Goal: Task Accomplishment & Management: Complete application form

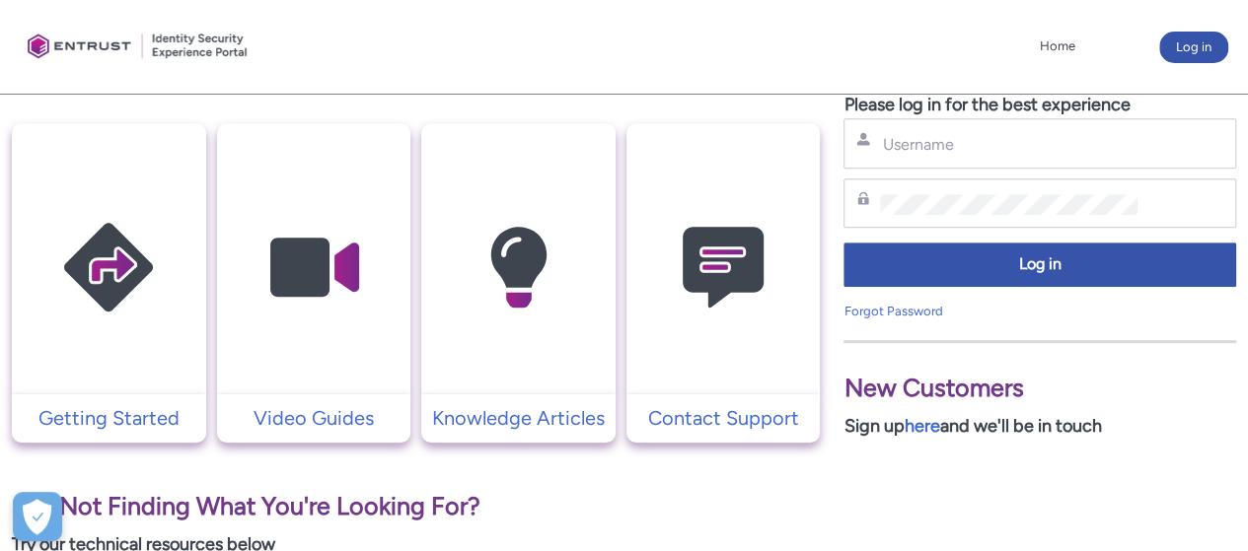
click at [735, 332] on img at bounding box center [722, 268] width 187 height 212
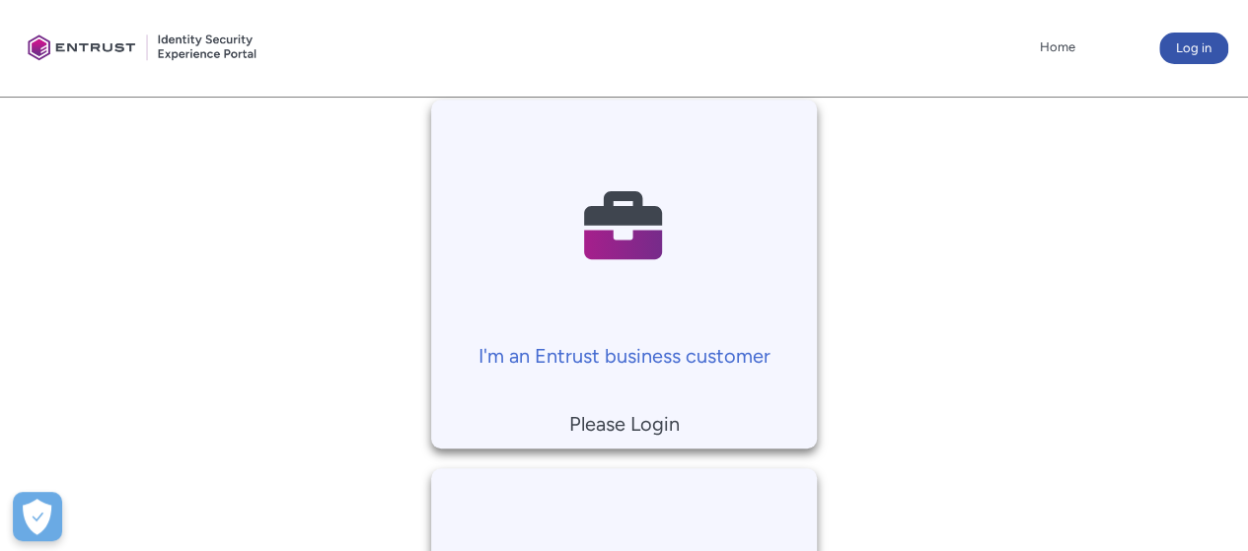
scroll to position [395, 0]
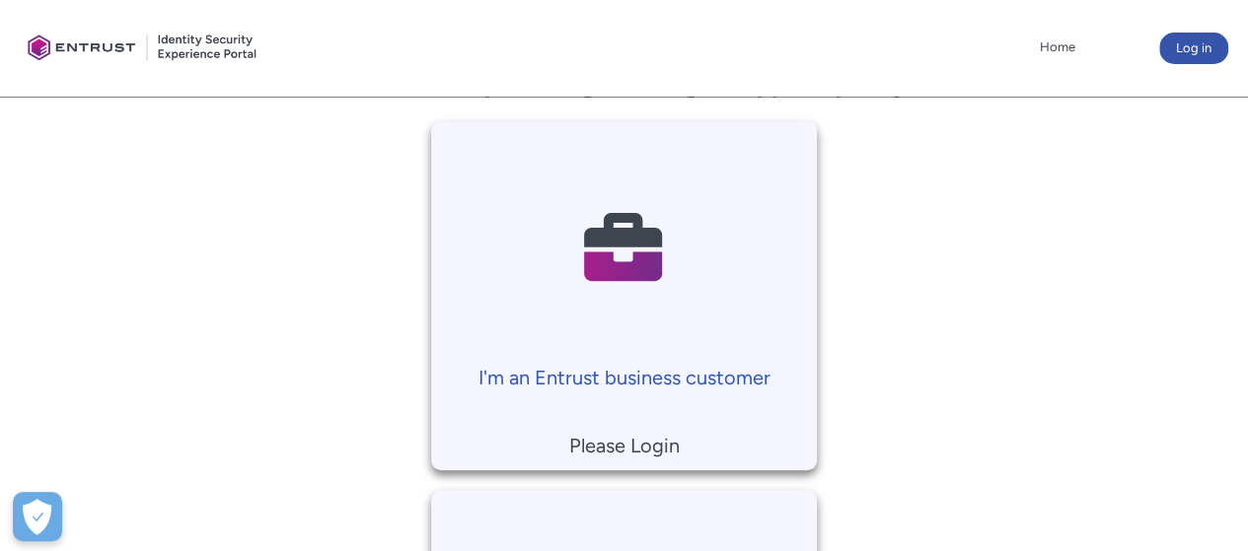
click at [703, 377] on p "I'm an Entrust business customer" at bounding box center [624, 378] width 367 height 30
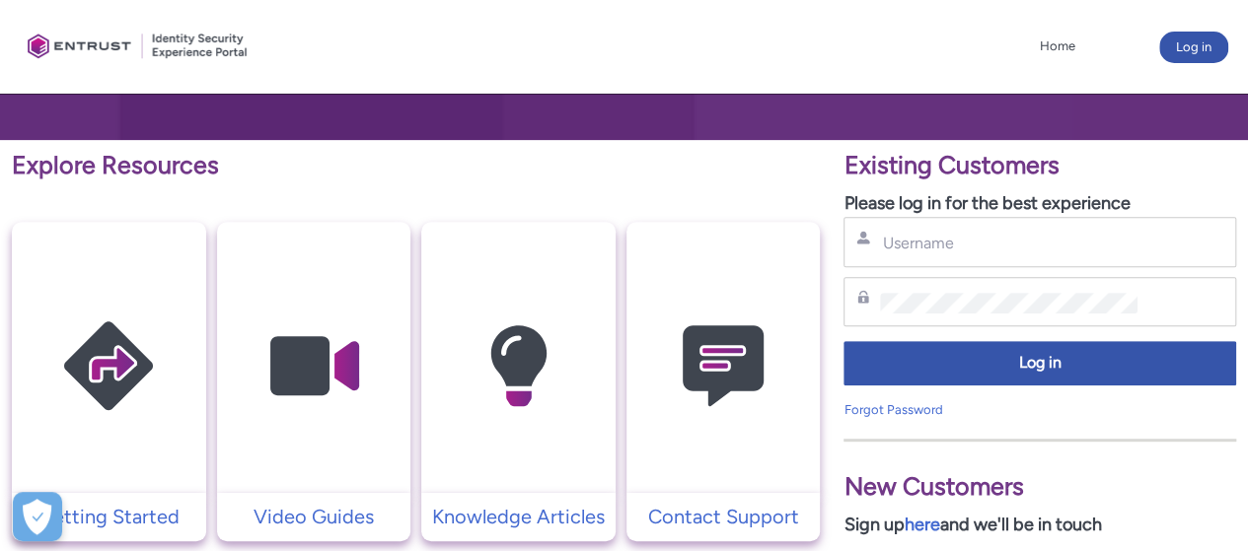
click at [955, 264] on div "Username" at bounding box center [1039, 242] width 393 height 50
click at [946, 244] on input "Username" at bounding box center [1008, 243] width 256 height 21
click at [912, 253] on input "Username" at bounding box center [1008, 243] width 256 height 21
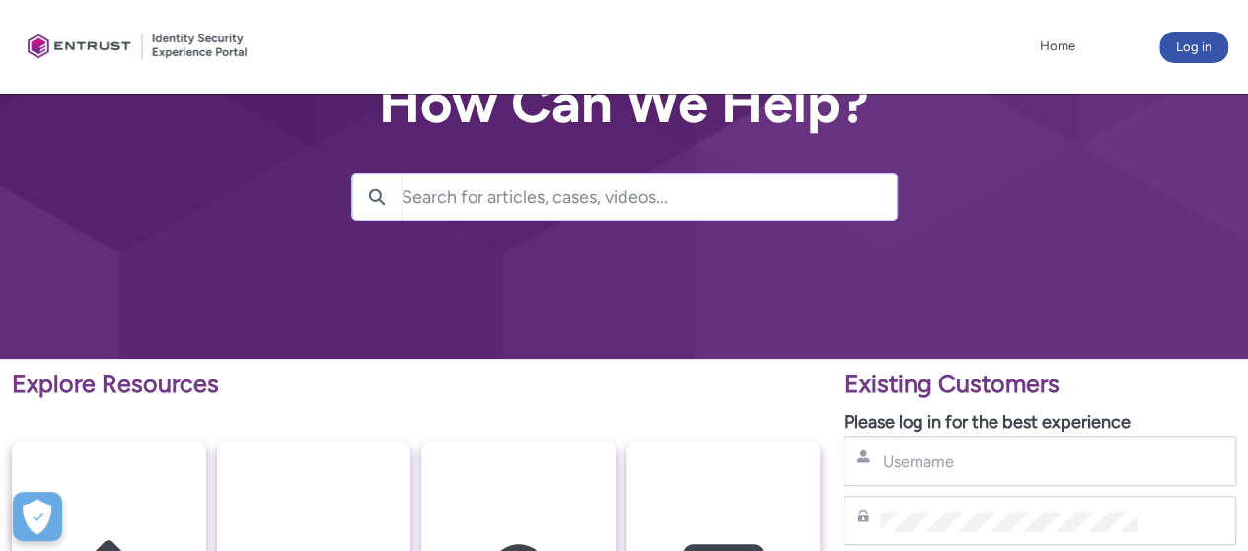
scroll to position [197, 0]
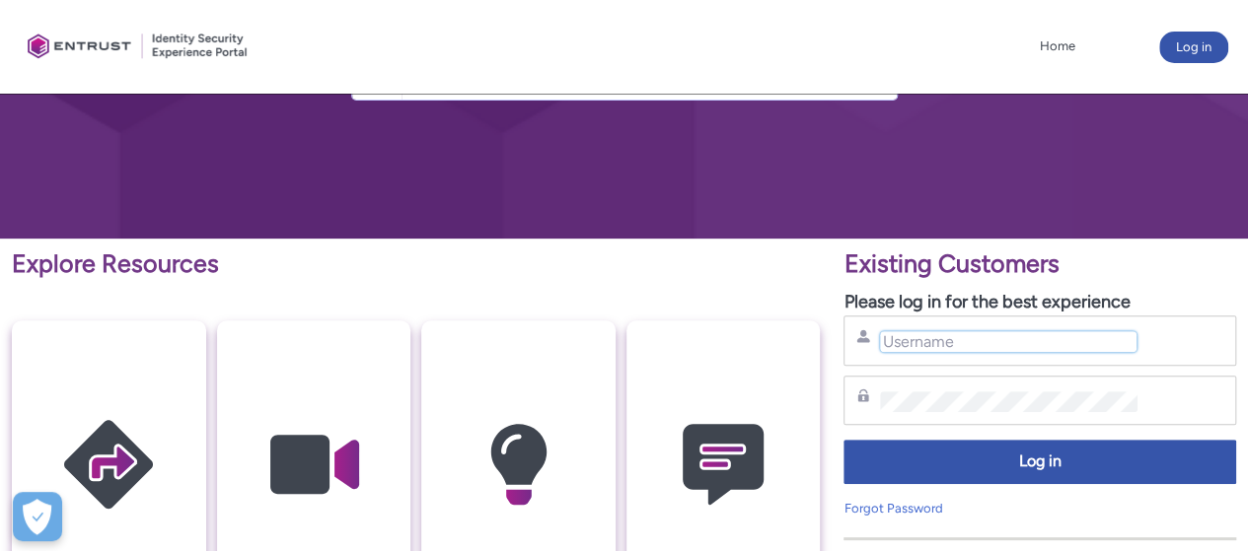
click at [943, 347] on input "Username" at bounding box center [1008, 341] width 256 height 21
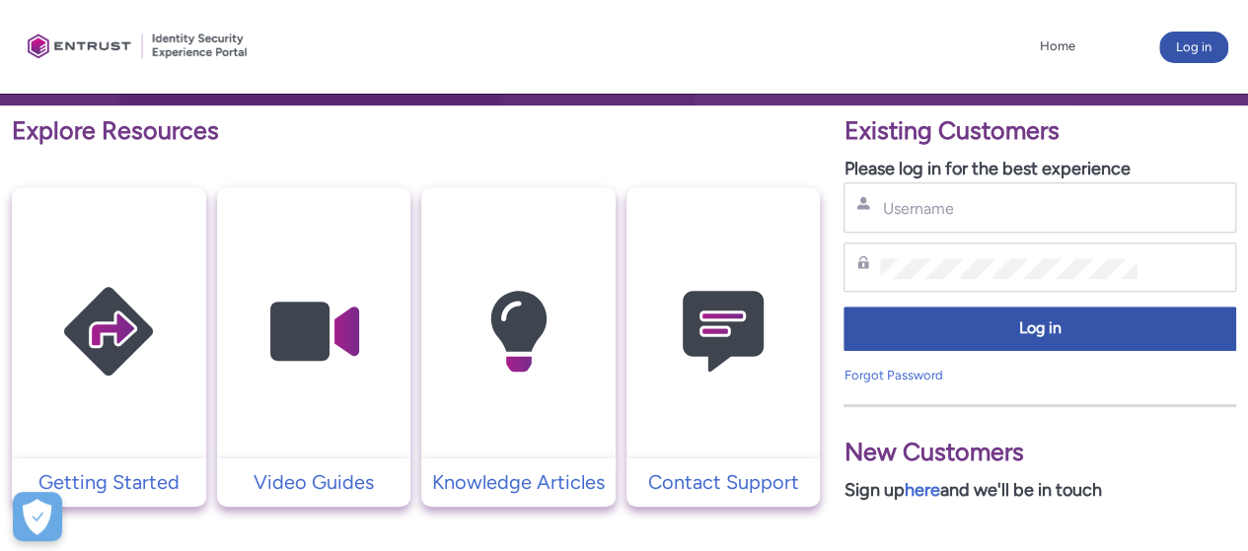
scroll to position [0, 0]
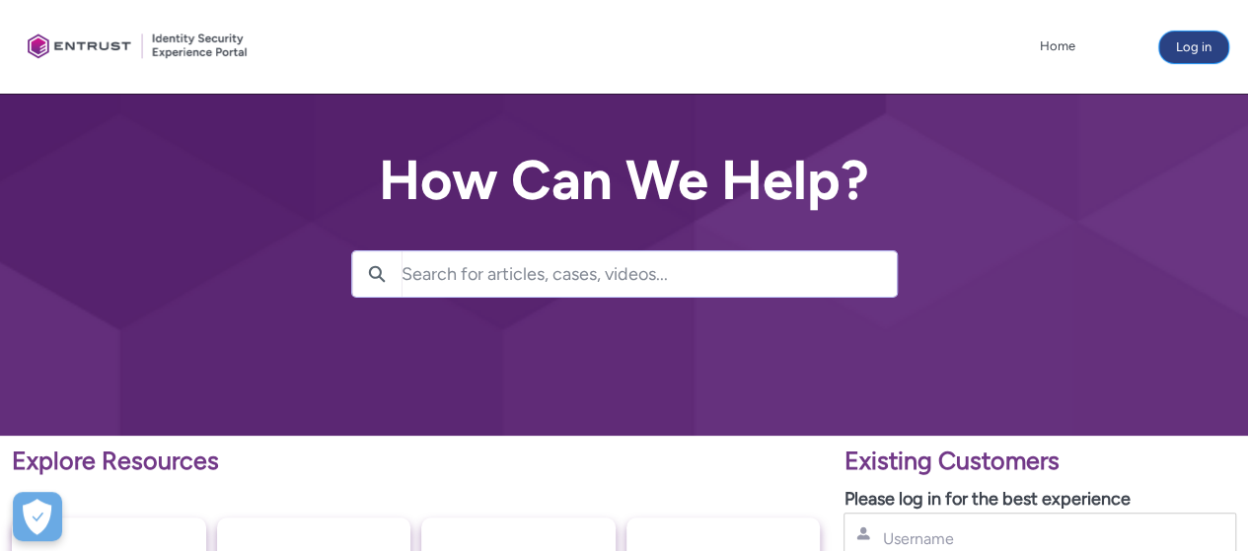
click at [1193, 37] on button "Log in" at bounding box center [1193, 48] width 69 height 32
click at [1188, 42] on button "Log in" at bounding box center [1193, 48] width 69 height 32
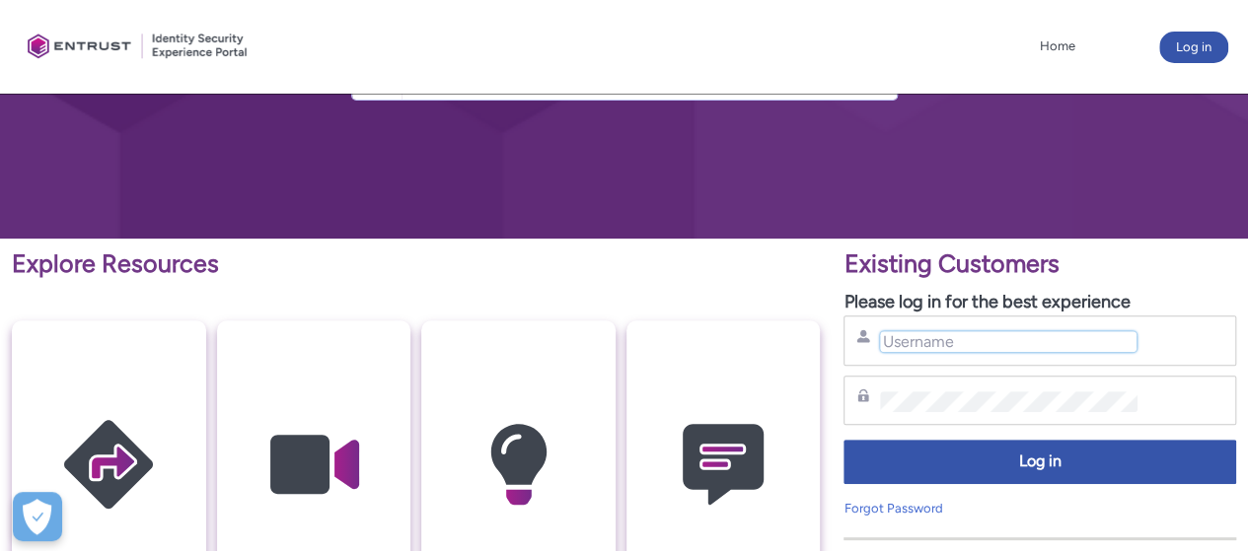
click at [915, 348] on input "Username" at bounding box center [1008, 341] width 256 height 21
paste input "[PERSON_NAME][EMAIL_ADDRESS][PERSON_NAME][DOMAIN_NAME]"
type input "[PERSON_NAME][EMAIL_ADDRESS][PERSON_NAME][DOMAIN_NAME]"
click at [979, 379] on div "Password" at bounding box center [1039, 401] width 393 height 50
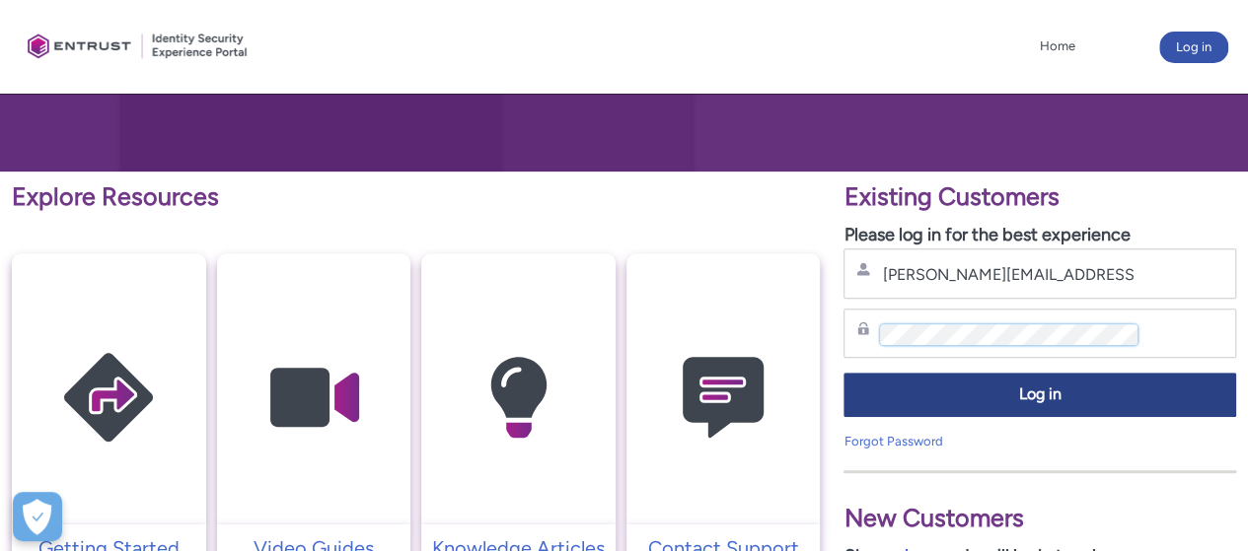
scroll to position [296, 0]
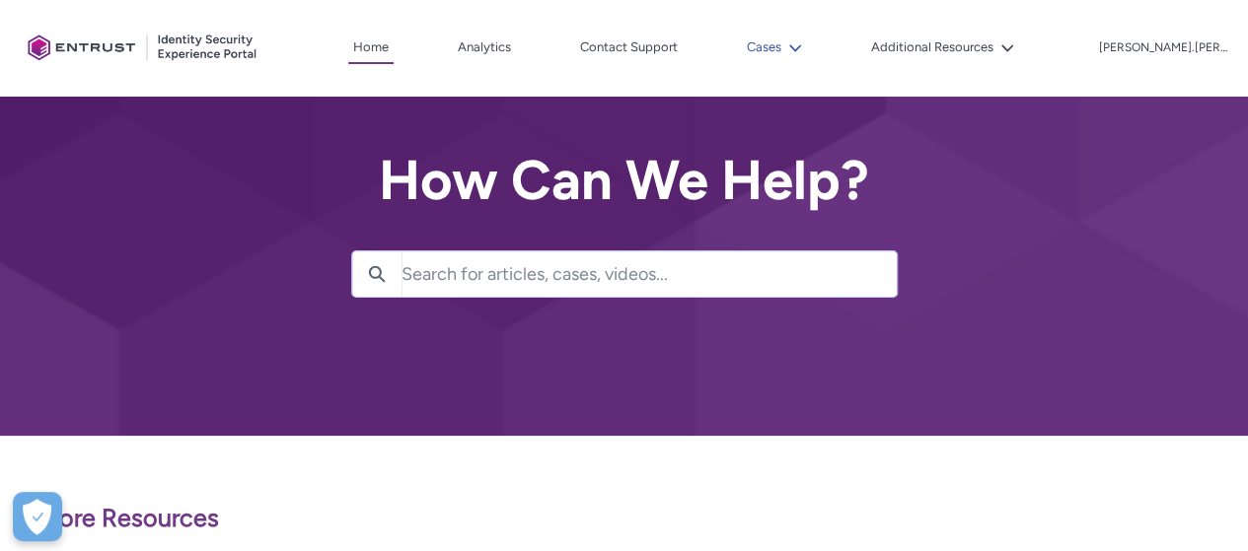
click at [767, 49] on button "Cases" at bounding box center [774, 48] width 65 height 30
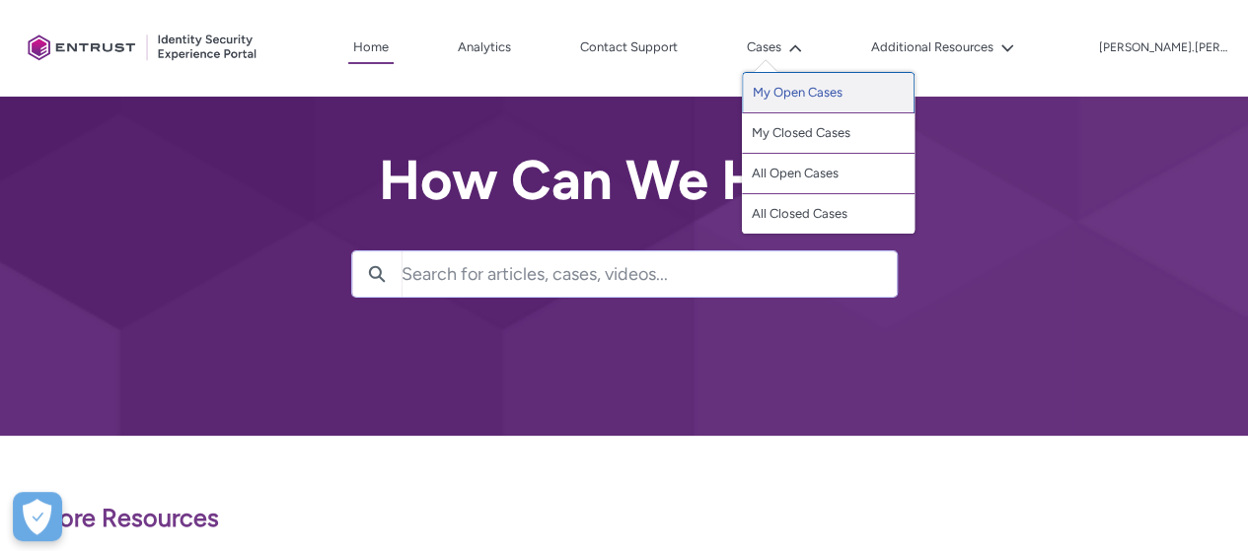
click at [884, 94] on link "My Open Cases" at bounding box center [828, 92] width 173 height 41
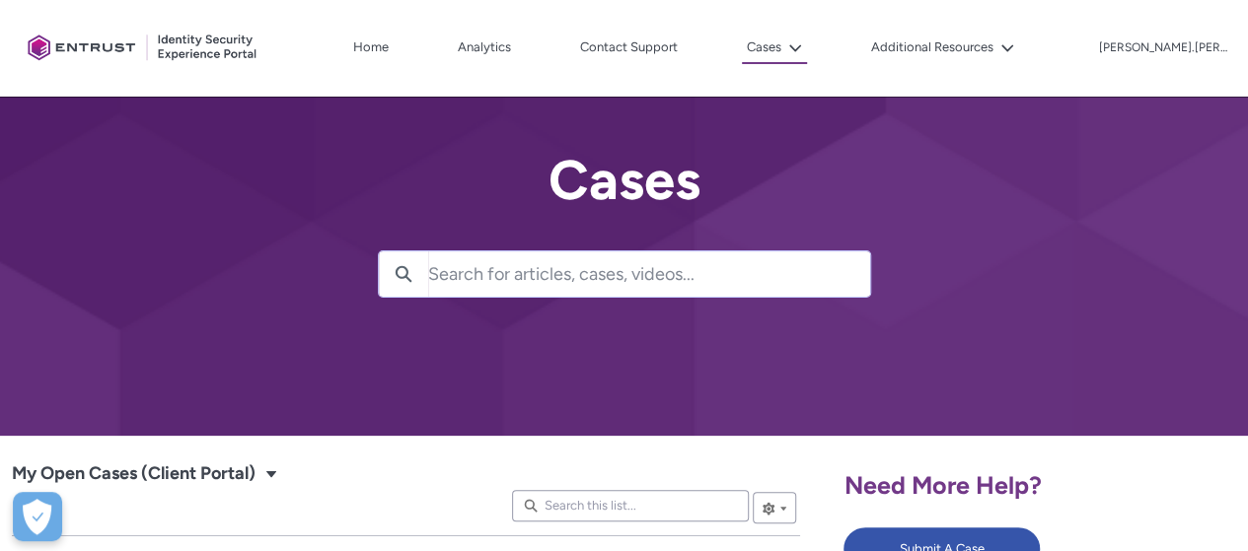
click at [825, 66] on div "Client Portal Home Analytics Contact Support Cases The Cases menu contains this…" at bounding box center [624, 48] width 1208 height 97
click at [807, 60] on button "Cases" at bounding box center [774, 49] width 65 height 32
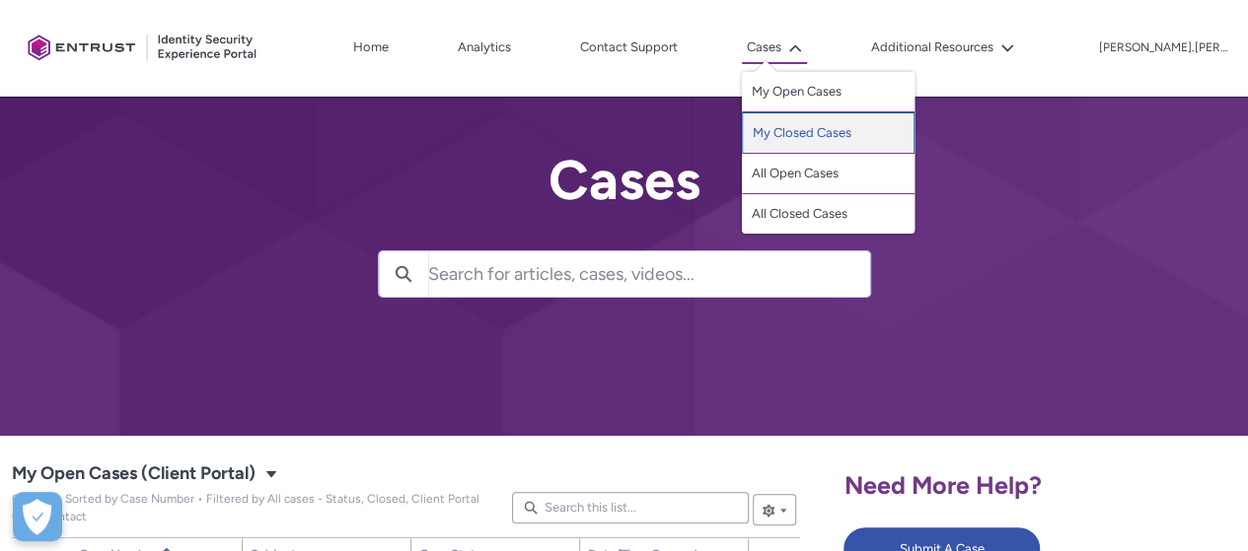
click at [838, 149] on link "My Closed Cases" at bounding box center [828, 132] width 173 height 41
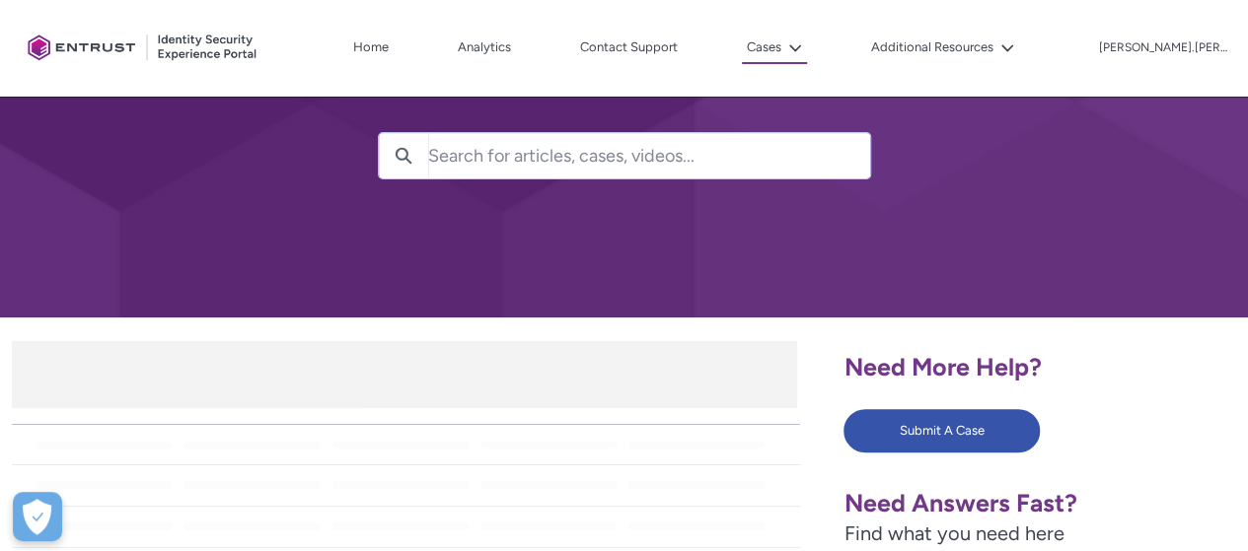
scroll to position [296, 0]
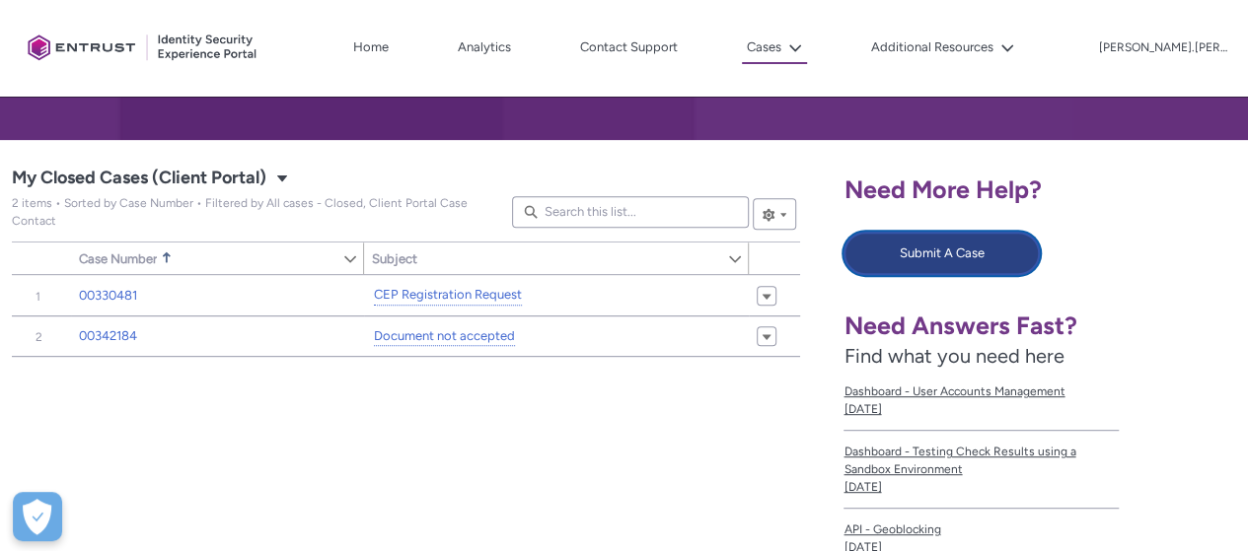
click at [890, 244] on button "Submit A Case" at bounding box center [941, 253] width 196 height 43
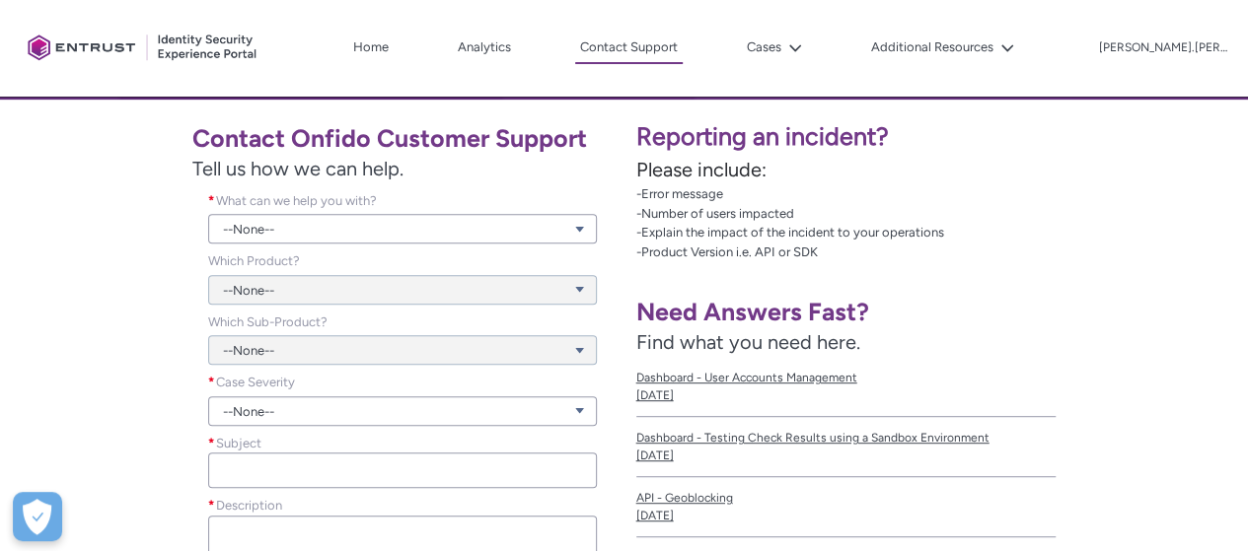
scroll to position [296, 0]
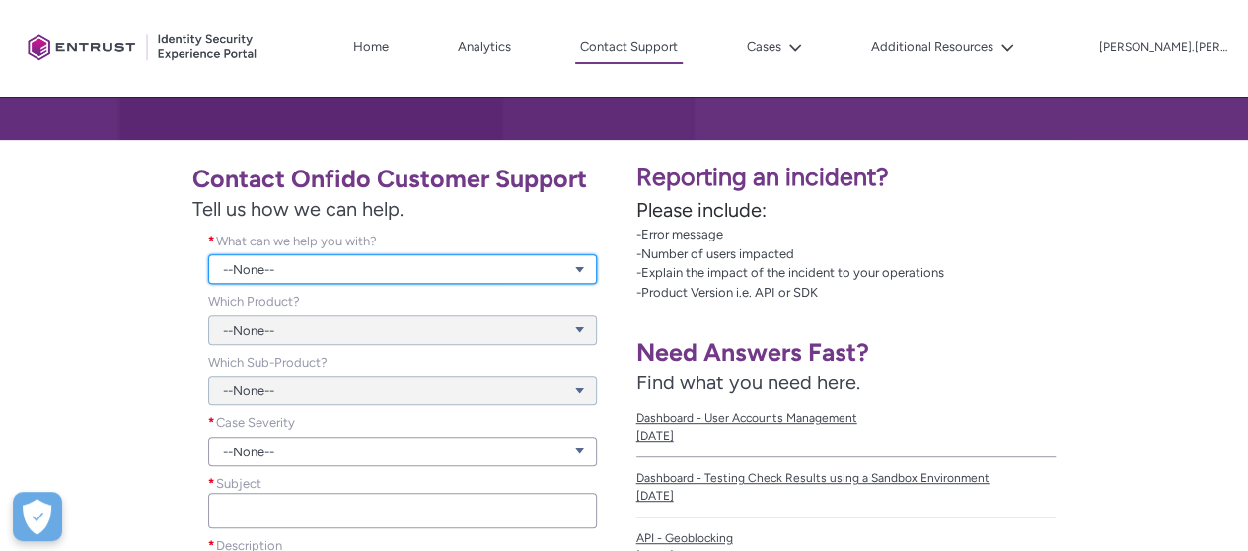
click at [338, 273] on link "--None--" at bounding box center [402, 270] width 389 height 30
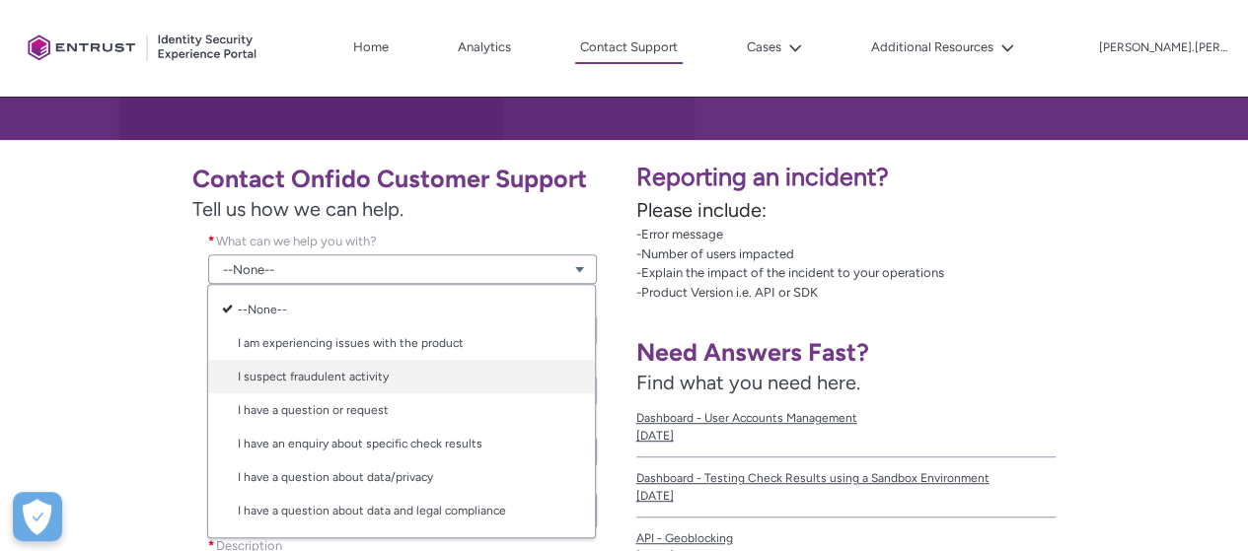
click at [451, 375] on link "I suspect fraudulent activity" at bounding box center [401, 377] width 387 height 34
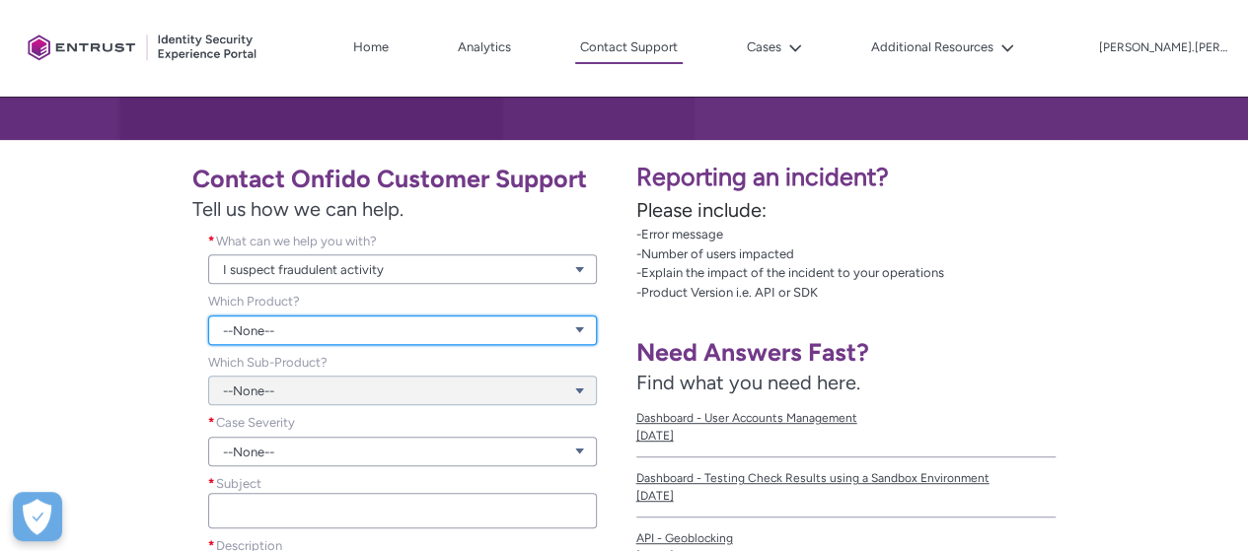
click at [356, 326] on link "--None--" at bounding box center [402, 331] width 389 height 30
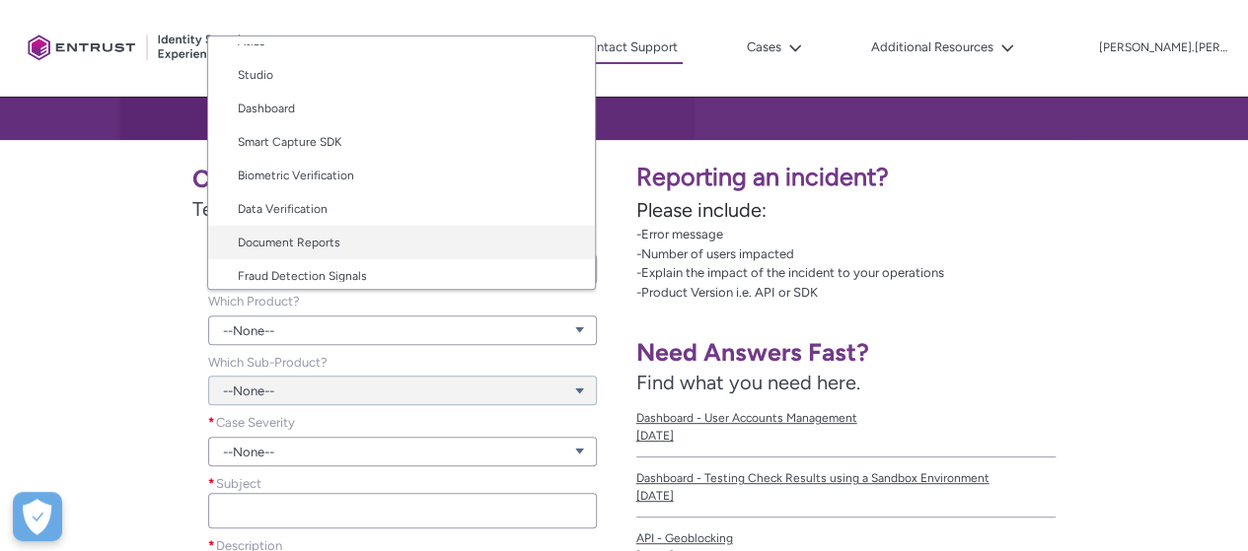
scroll to position [99, 0]
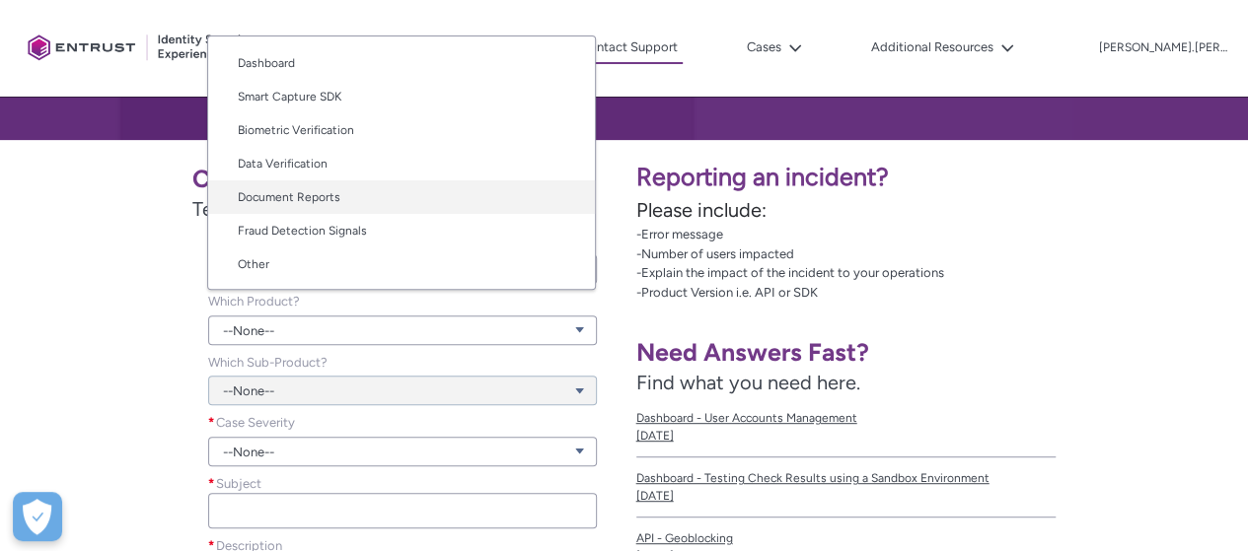
click at [342, 190] on link "Document Reports" at bounding box center [401, 198] width 387 height 34
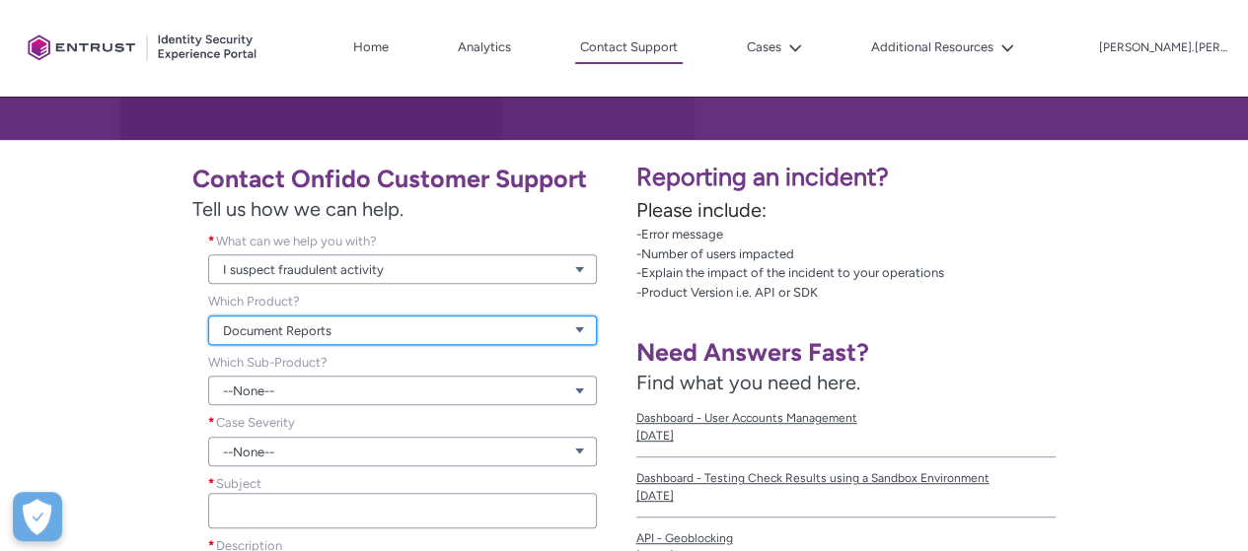
scroll to position [395, 0]
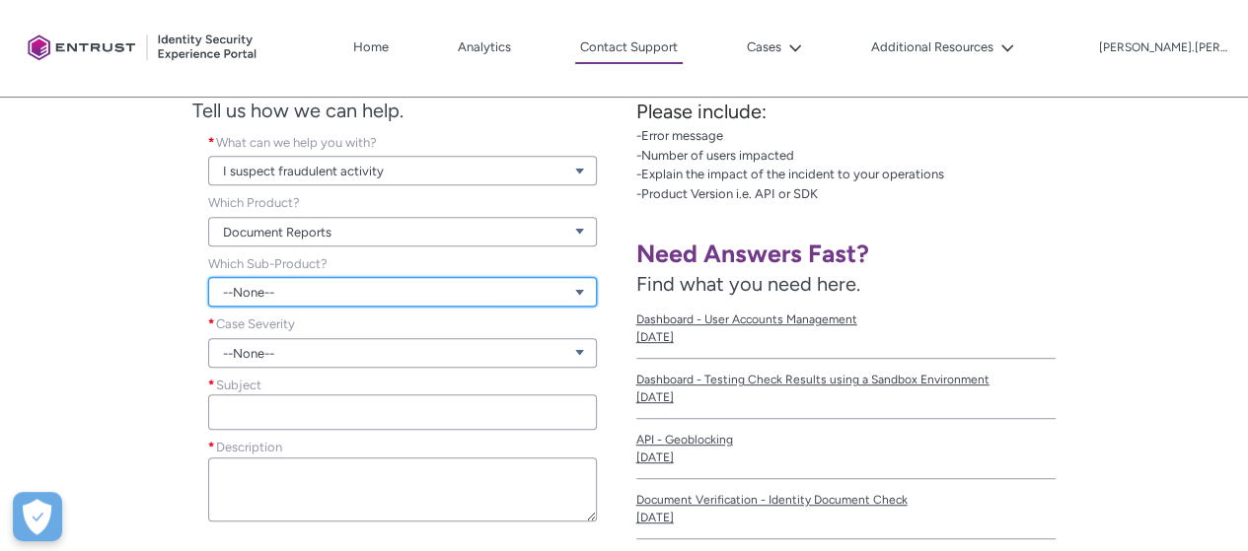
click at [334, 293] on link "--None--" at bounding box center [402, 292] width 389 height 30
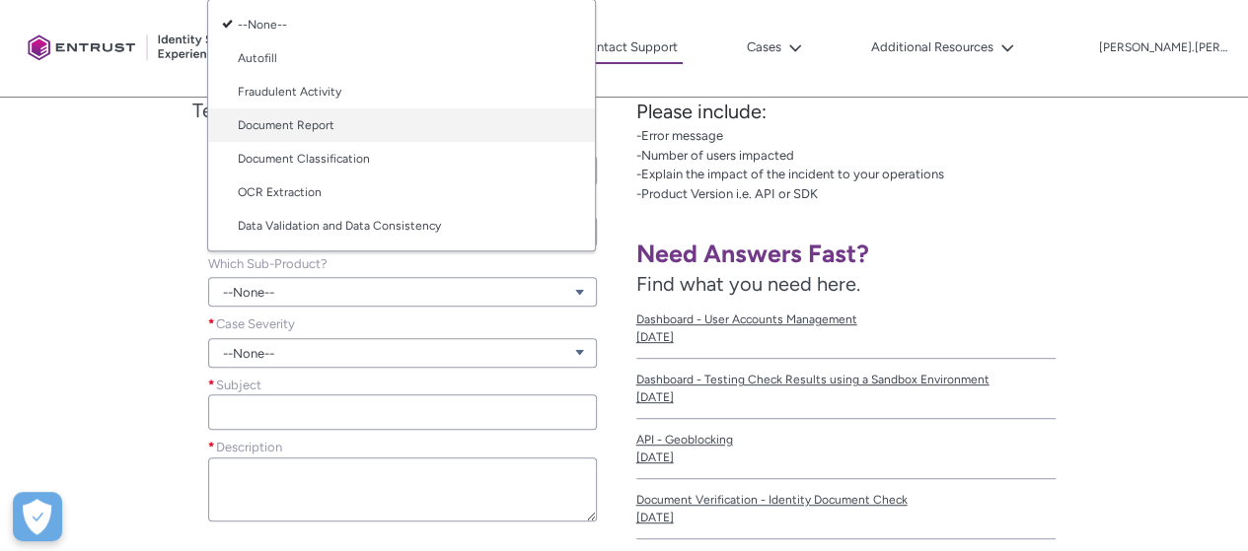
click at [403, 124] on link "Document Report" at bounding box center [401, 126] width 387 height 34
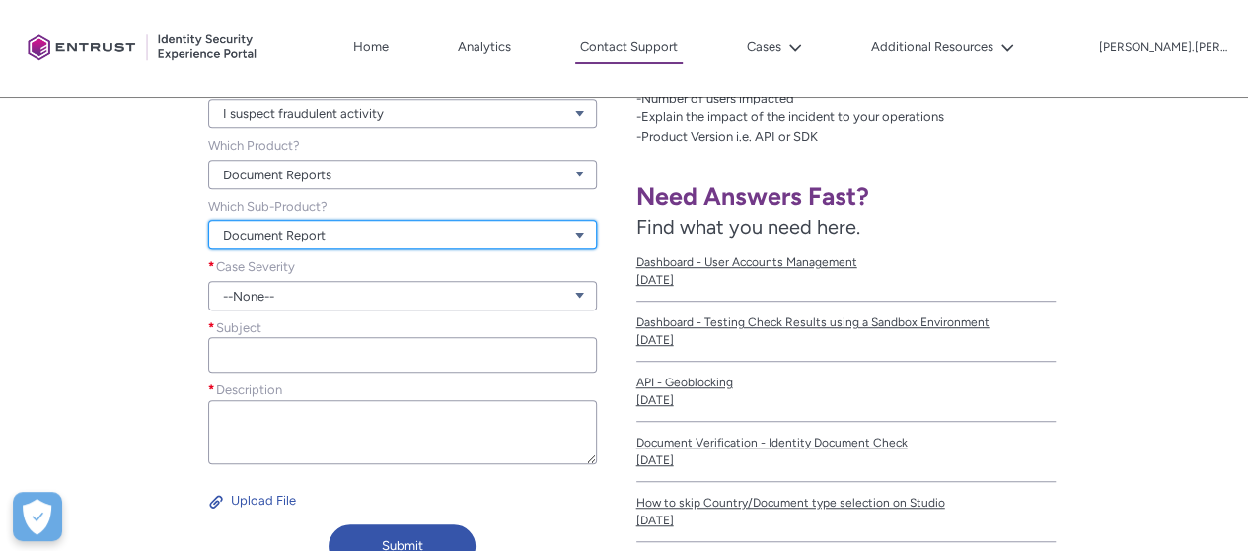
scroll to position [493, 0]
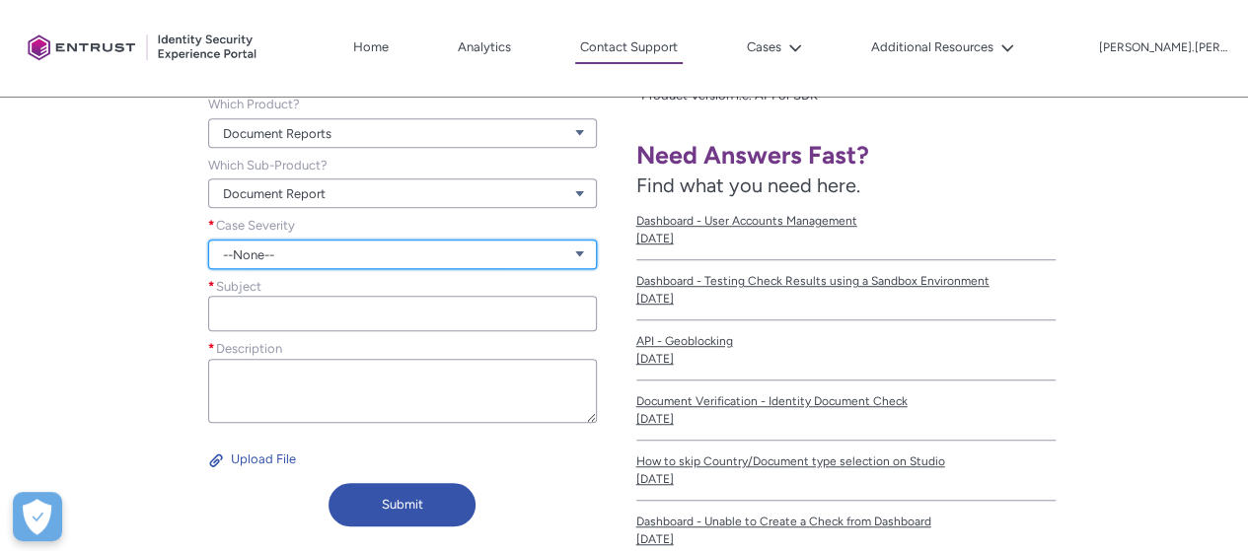
click at [296, 252] on link "--None--" at bounding box center [402, 255] width 389 height 30
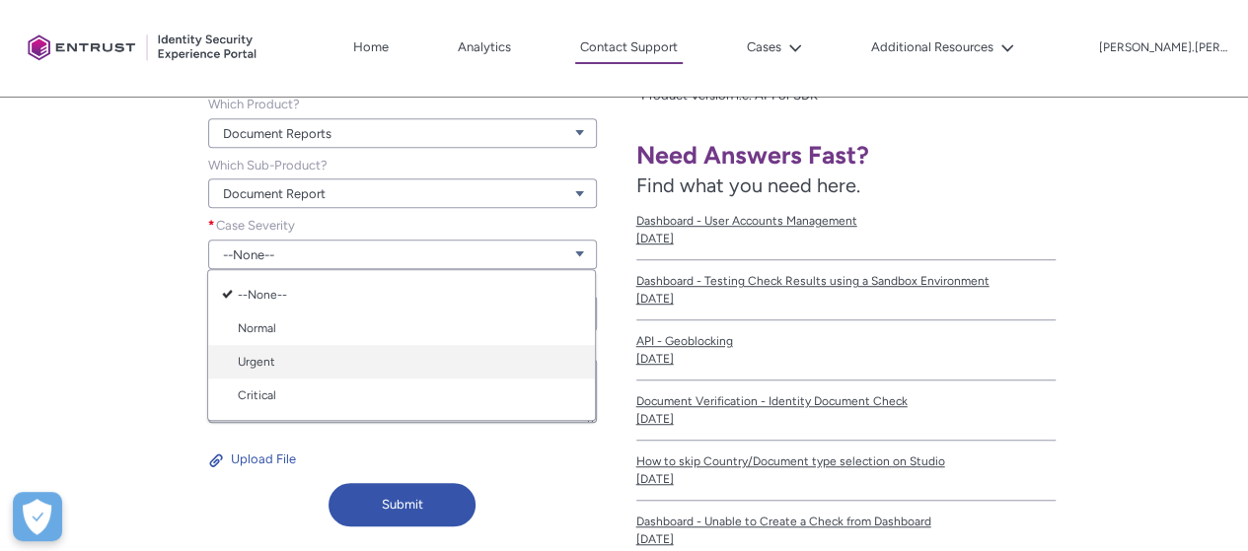
click at [313, 361] on link "Urgent" at bounding box center [401, 362] width 387 height 34
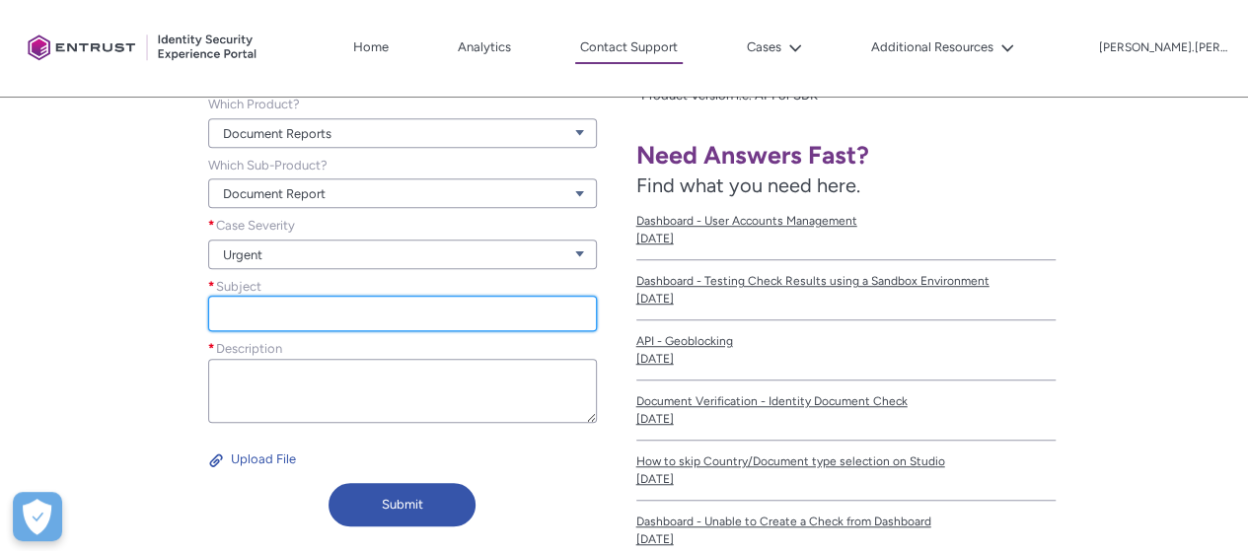
click at [309, 310] on input "Subject *" at bounding box center [402, 314] width 389 height 36
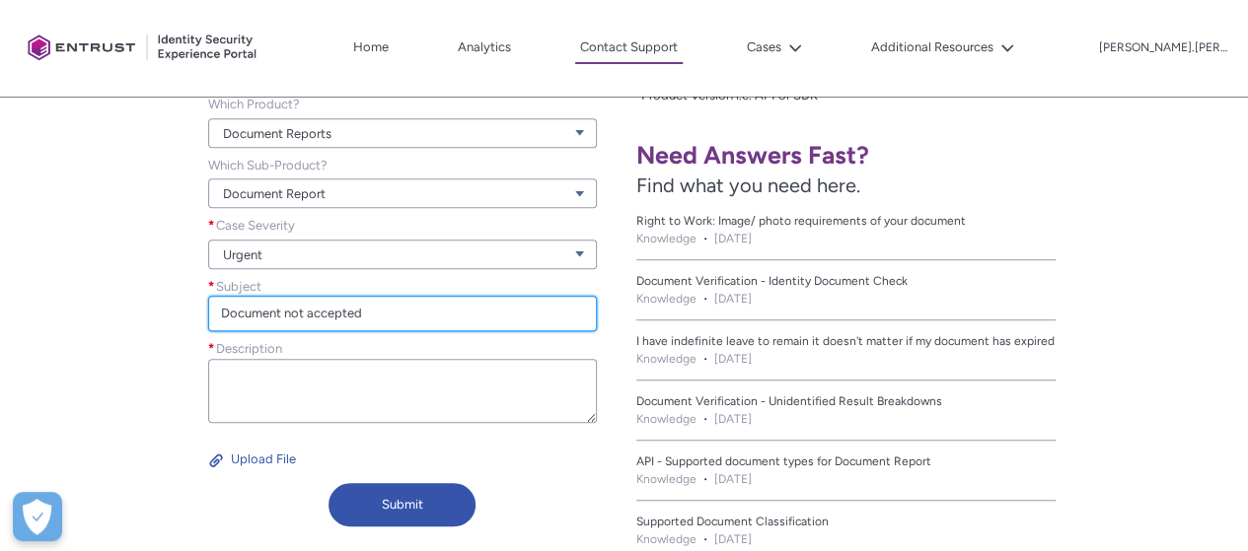
type input "Document not accepted"
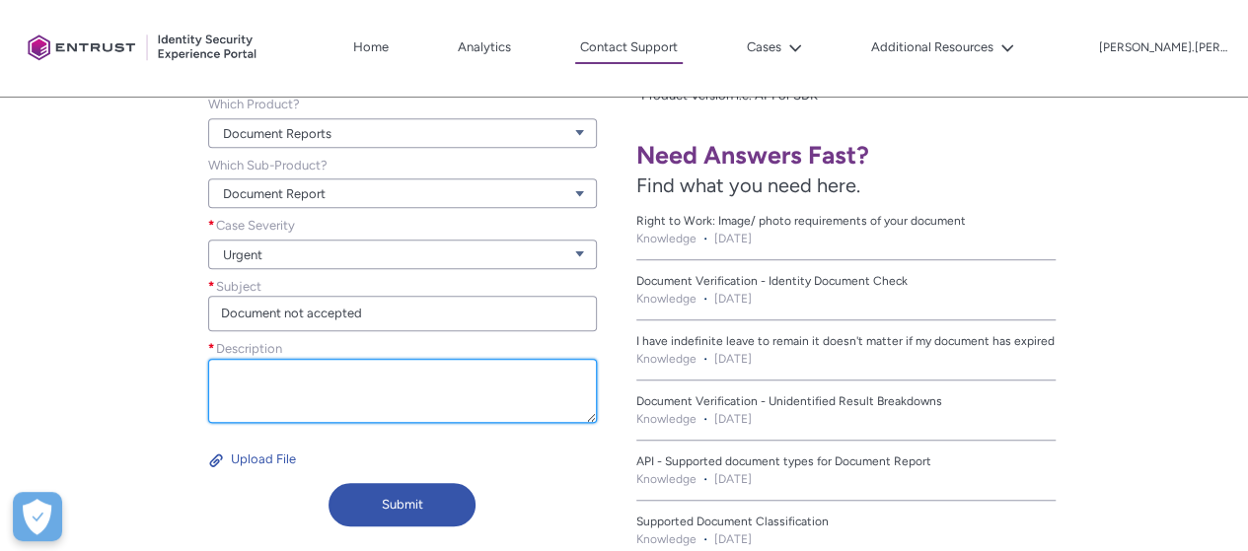
click at [359, 404] on textarea "Description *" at bounding box center [402, 391] width 389 height 64
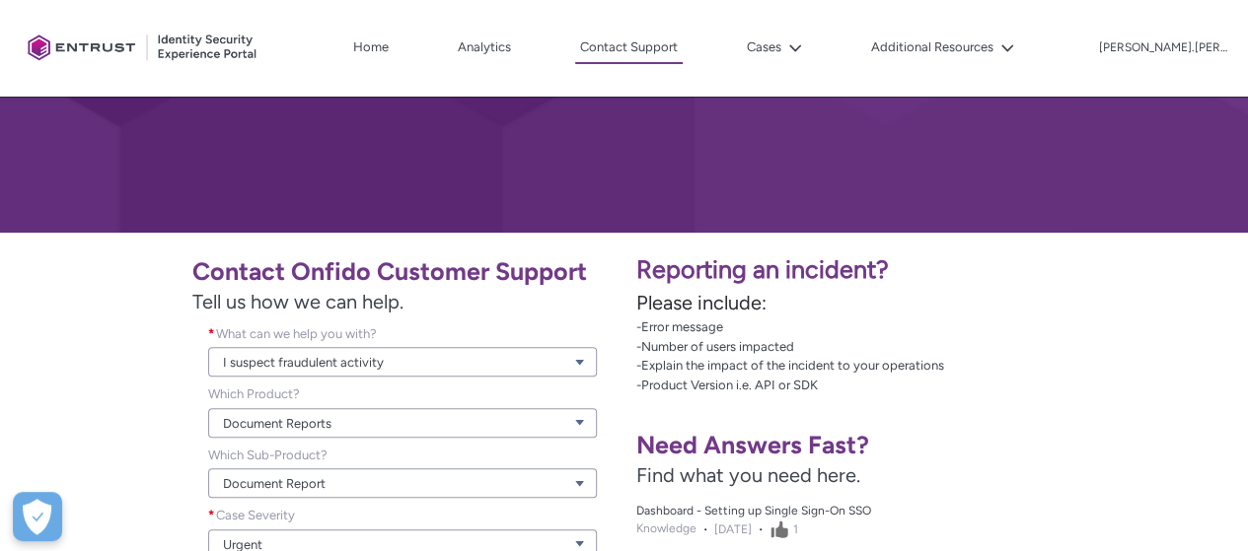
scroll to position [395, 0]
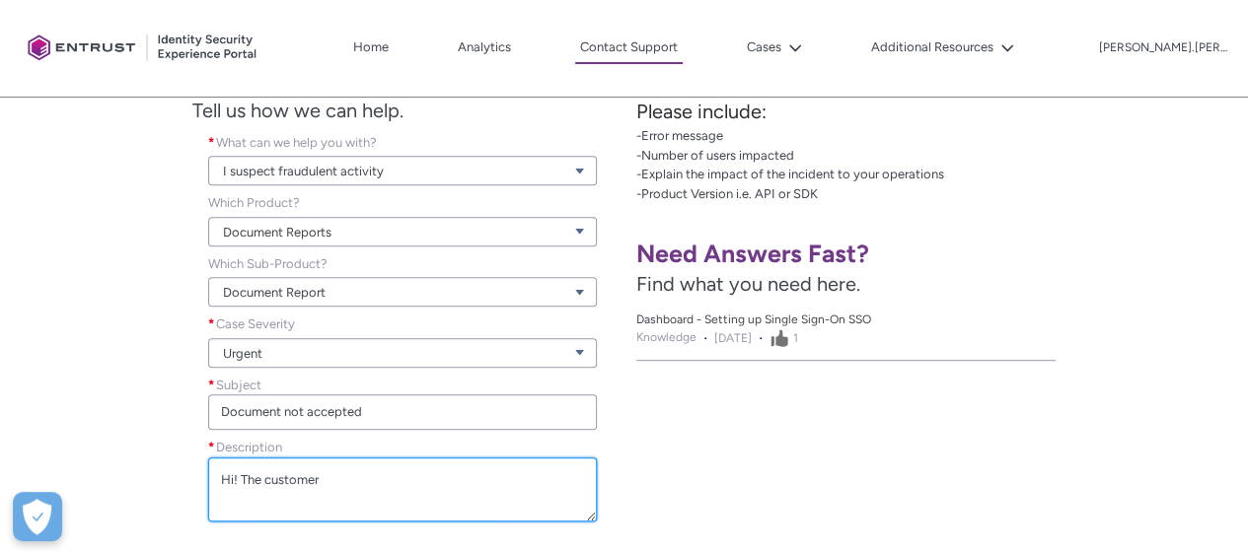
paste textarea "[EMAIL_ADDRESS][DOMAIN_NAME]"
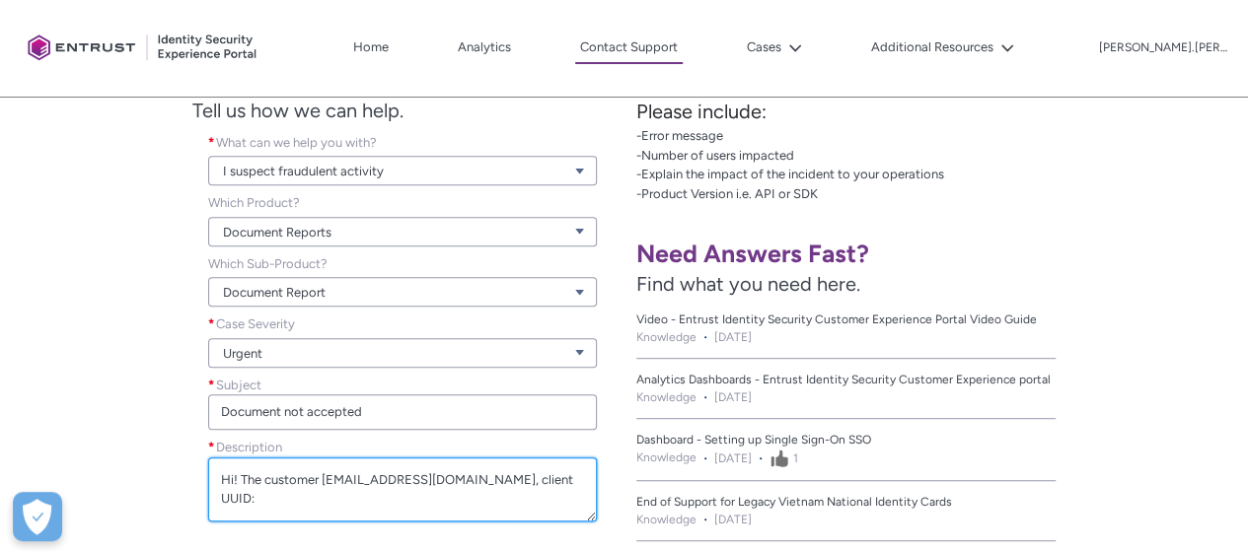
paste textarea "09a7fd20-7541-4f36-ae33-b64e6f090ef6"
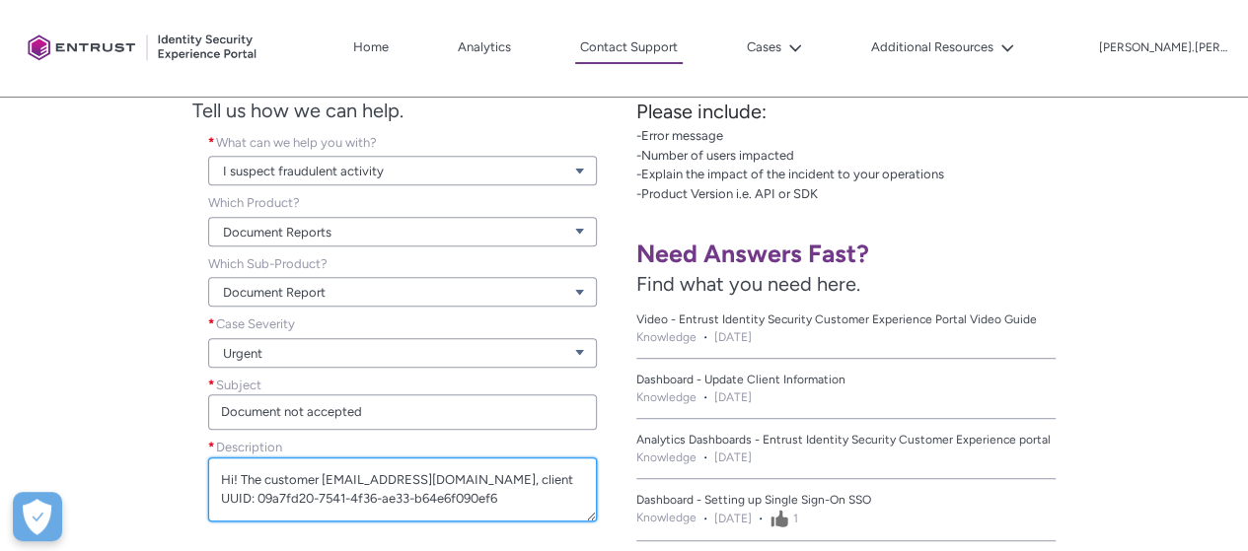
scroll to position [0, 0]
click at [324, 474] on textarea "Hi! The customer [EMAIL_ADDRESS][DOMAIN_NAME], client UUID: 09a7fd20-7541-4f36-…" at bounding box center [402, 490] width 389 height 64
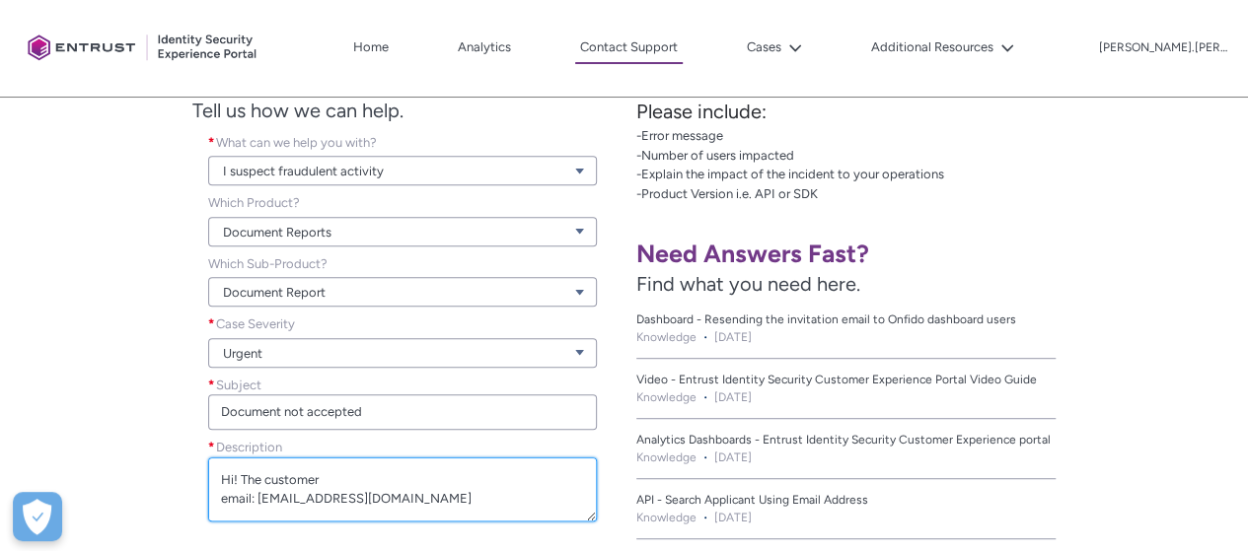
click at [468, 493] on textarea "Hi! The customer email: [EMAIL_ADDRESS][DOMAIN_NAME] client UUID: 09a7fd20-7541…" at bounding box center [402, 490] width 389 height 64
paste textarea "f3bdec36-965d-4179-b47e-887fe5eb8917"
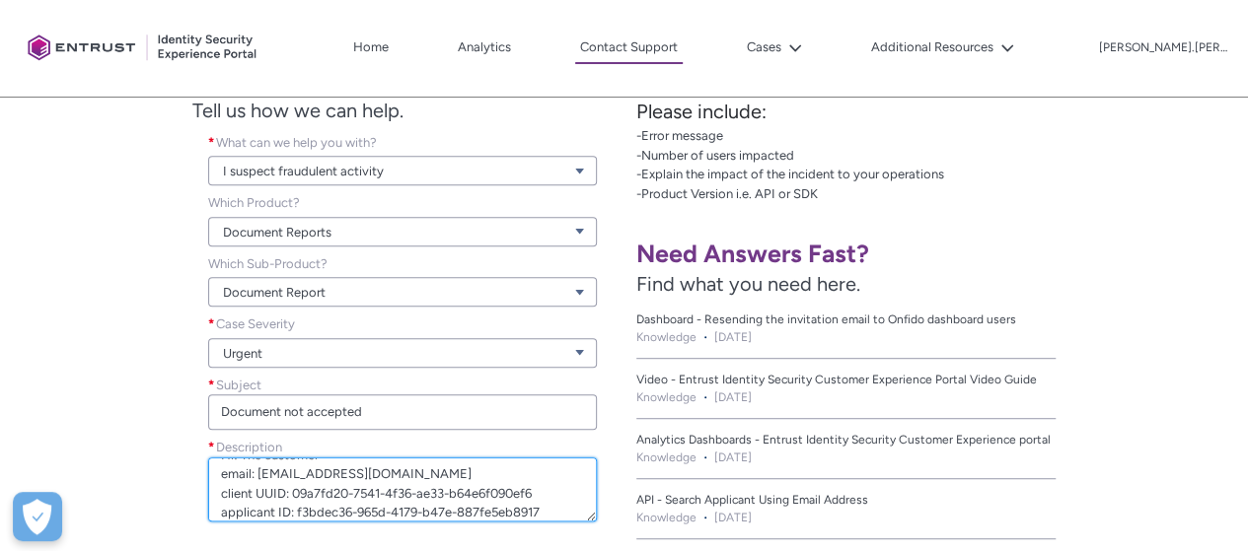
scroll to position [43, 0]
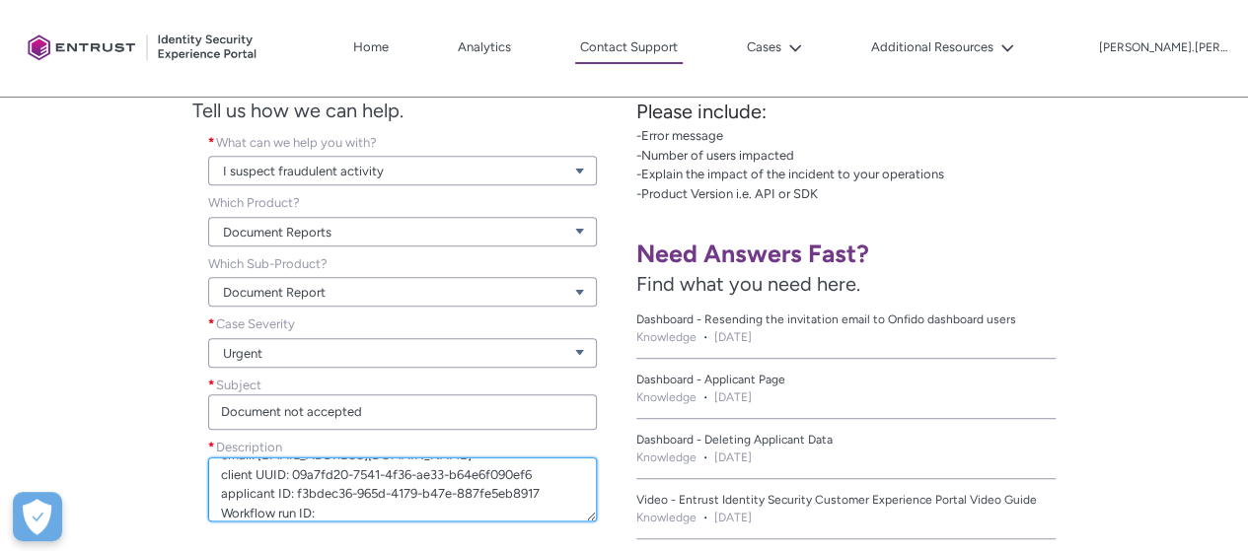
paste textarea "21f4b64a-c570-4c72-8a2b-77940b86c9de"
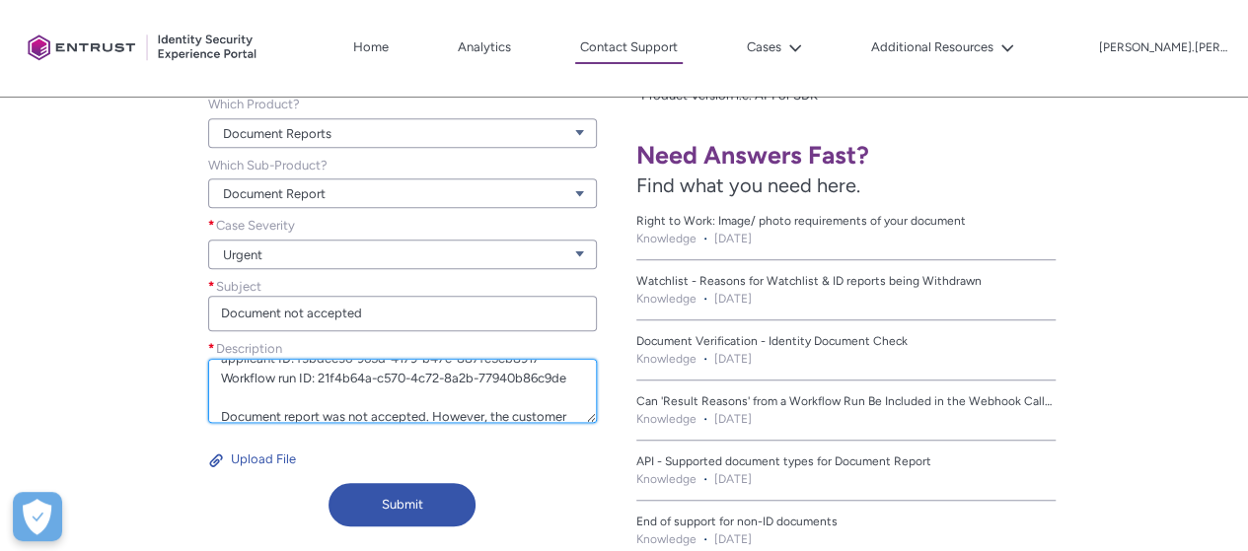
scroll to position [0, 0]
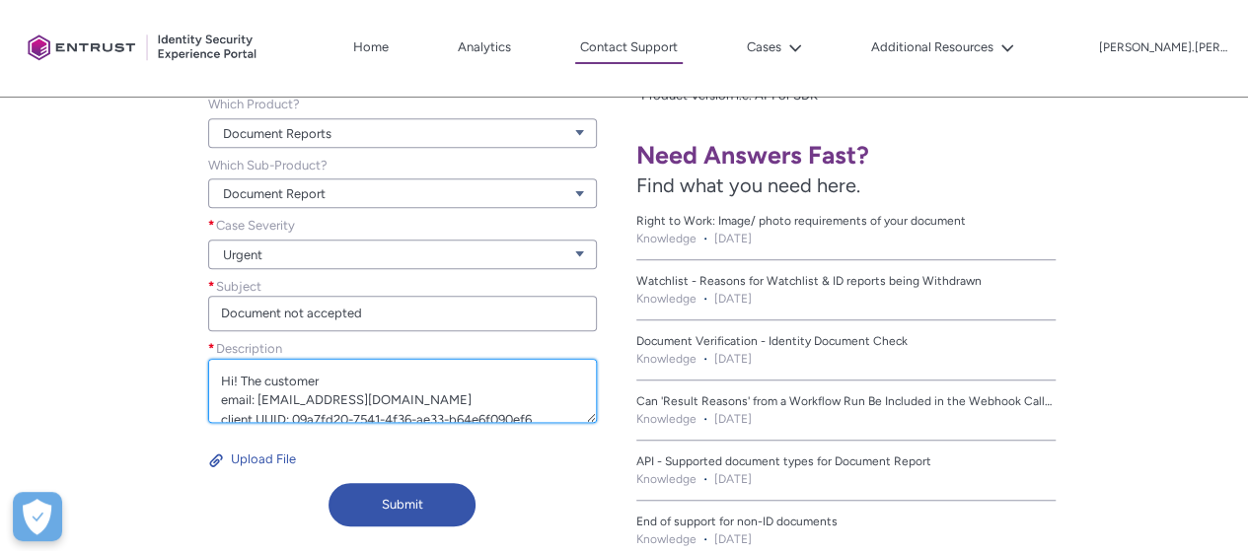
click at [374, 375] on textarea "Hi! The customer email: [EMAIL_ADDRESS][DOMAIN_NAME] client UUID: 09a7fd20-7541…" at bounding box center [402, 391] width 389 height 64
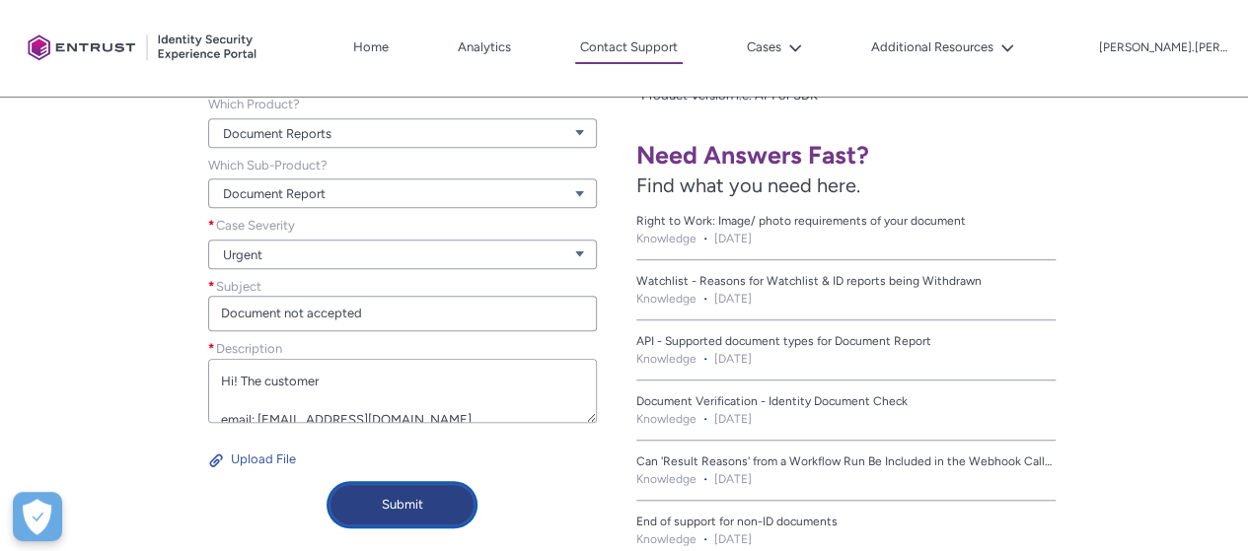
type textarea "Hi! The customer email: [EMAIL_ADDRESS][DOMAIN_NAME] client UUID: 09a7fd20-7541…"
click at [404, 510] on button "Submit" at bounding box center [402, 504] width 147 height 43
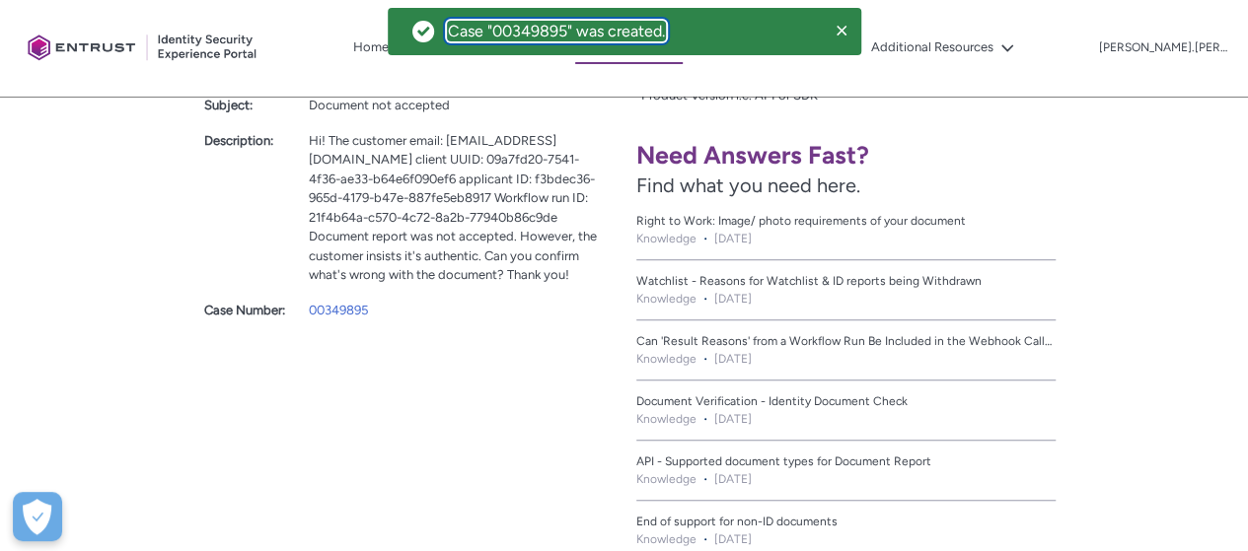
click at [552, 29] on div "Case "00349895" was created." at bounding box center [556, 31] width 217 height 19
